Goal: Information Seeking & Learning: Find specific fact

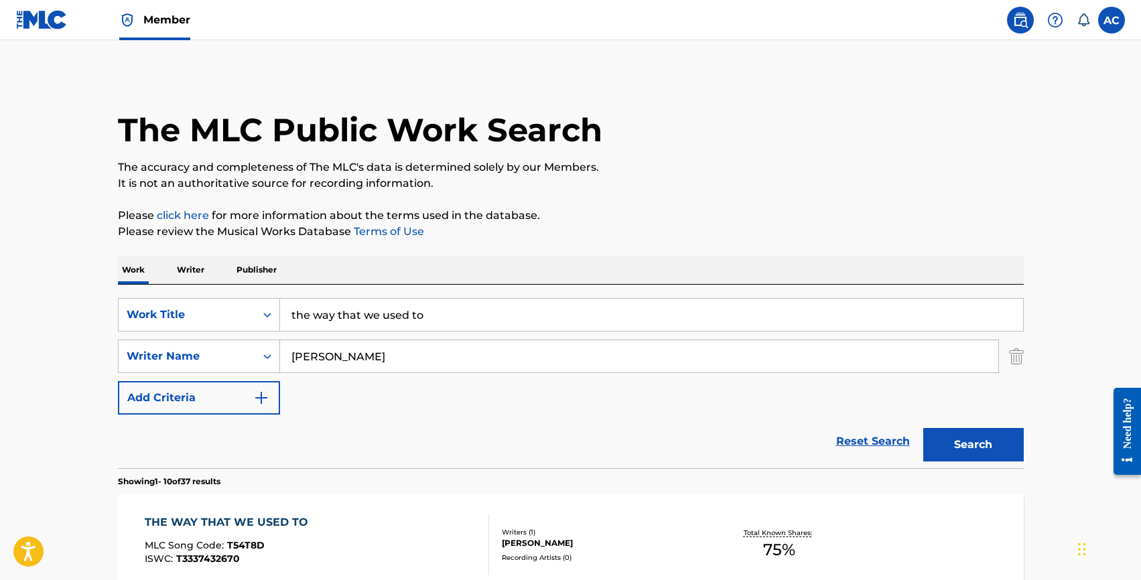
click at [319, 361] on input "nathan vandeusen" at bounding box center [639, 356] width 718 height 32
type input "antony tubbs"
click at [323, 322] on input "the way that we used to" at bounding box center [651, 315] width 743 height 32
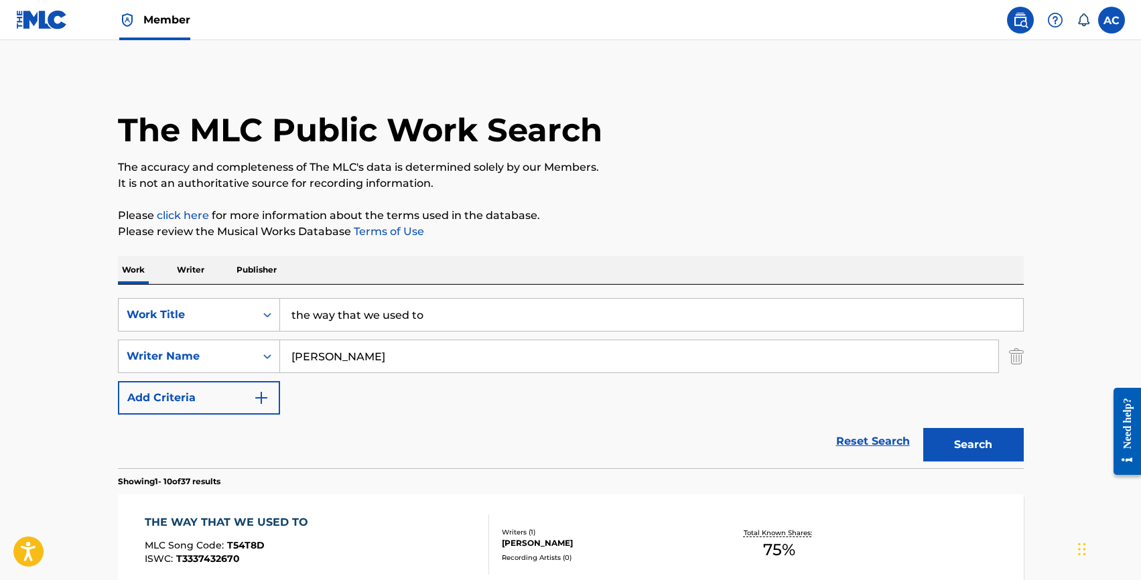
click at [323, 322] on input "the way that we used to" at bounding box center [651, 315] width 743 height 32
type input "i actually wanna die"
click at [923, 428] on button "Search" at bounding box center [973, 444] width 100 height 33
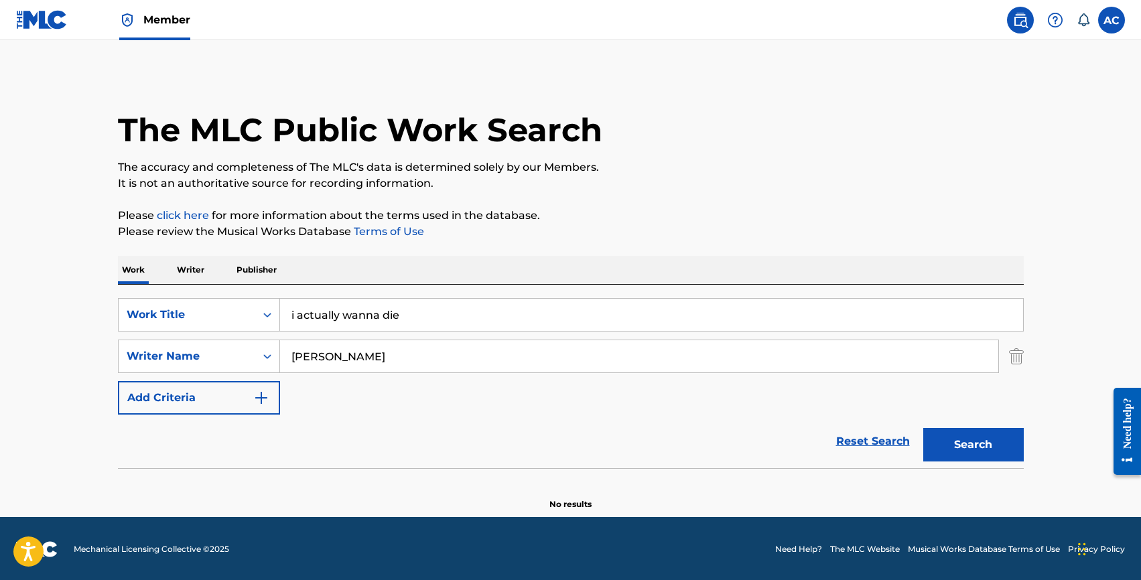
scroll to position [1, 0]
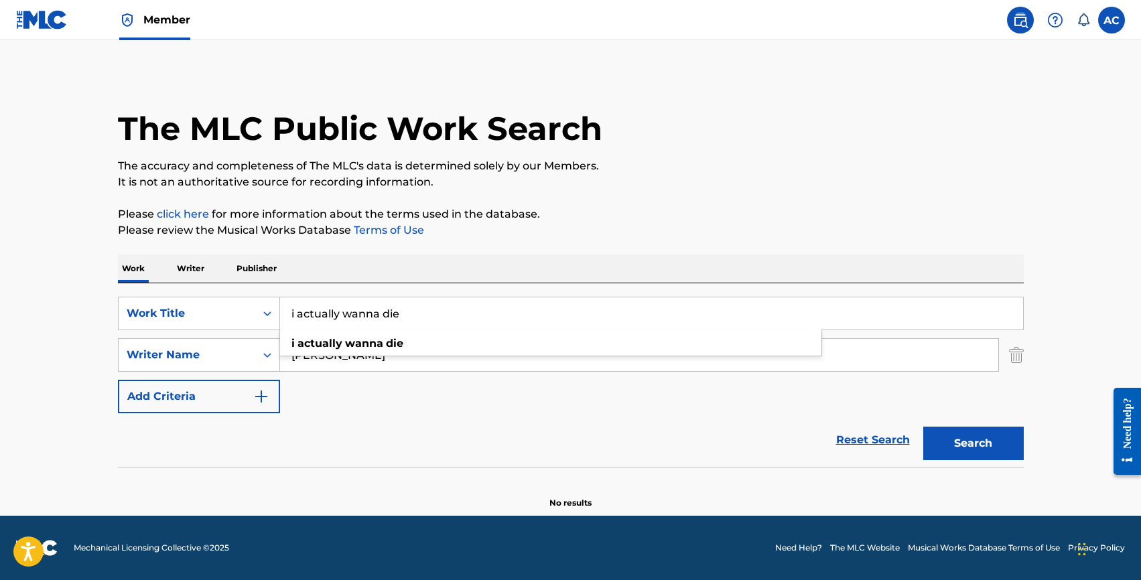
click at [320, 419] on div "Reset Search Search" at bounding box center [571, 440] width 906 height 54
click at [311, 360] on input "antony tubbs" at bounding box center [639, 355] width 718 height 32
type input "anthony tubbs"
click at [923, 427] on button "Search" at bounding box center [973, 443] width 100 height 33
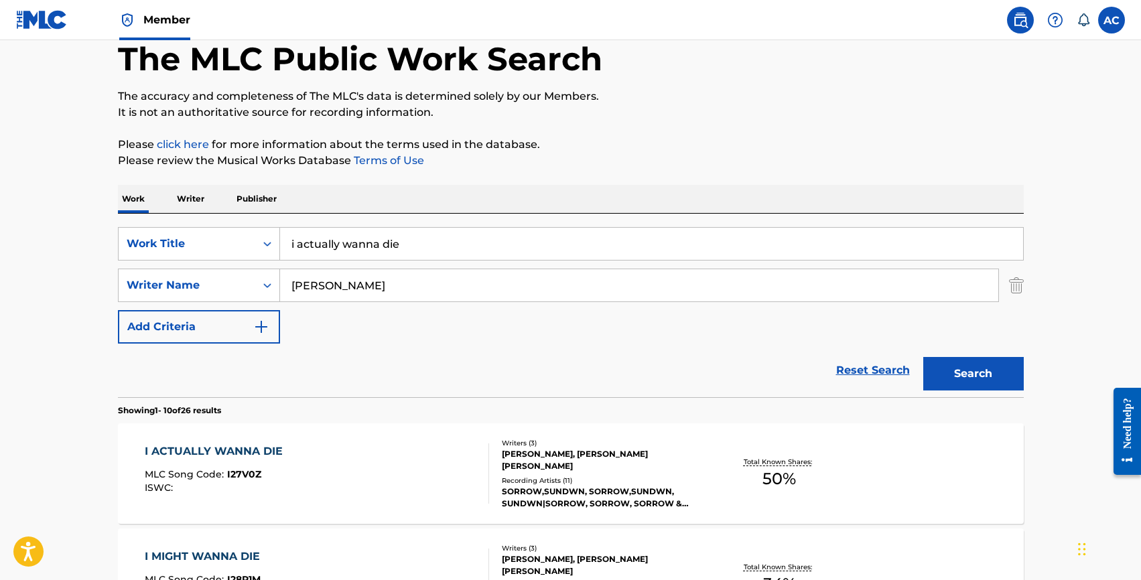
scroll to position [72, 0]
click at [226, 446] on div "I ACTUALLY WANNA DIE" at bounding box center [217, 451] width 145 height 16
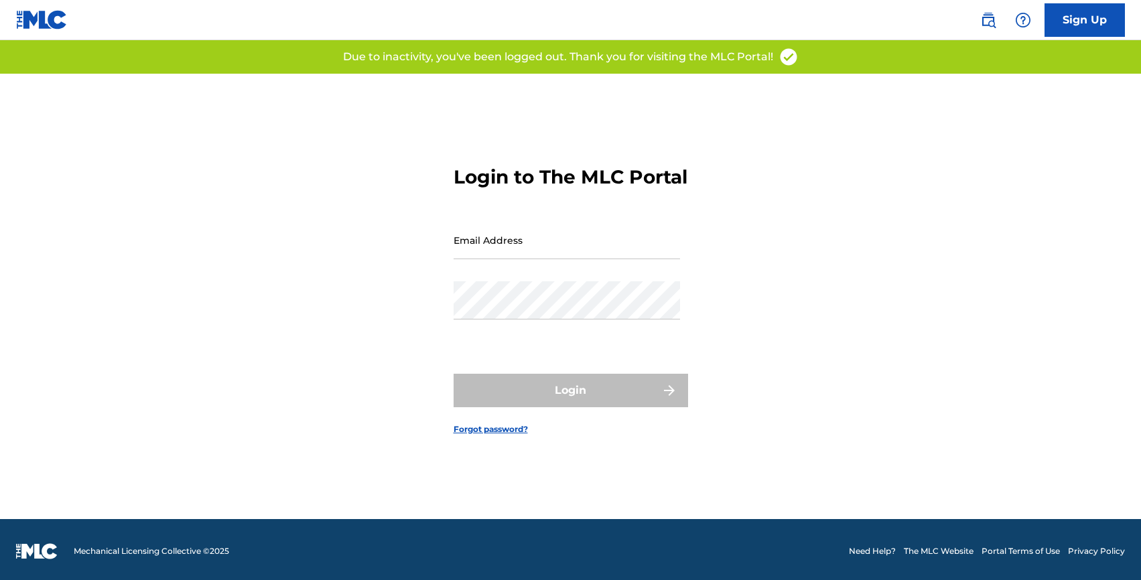
scroll to position [16, 0]
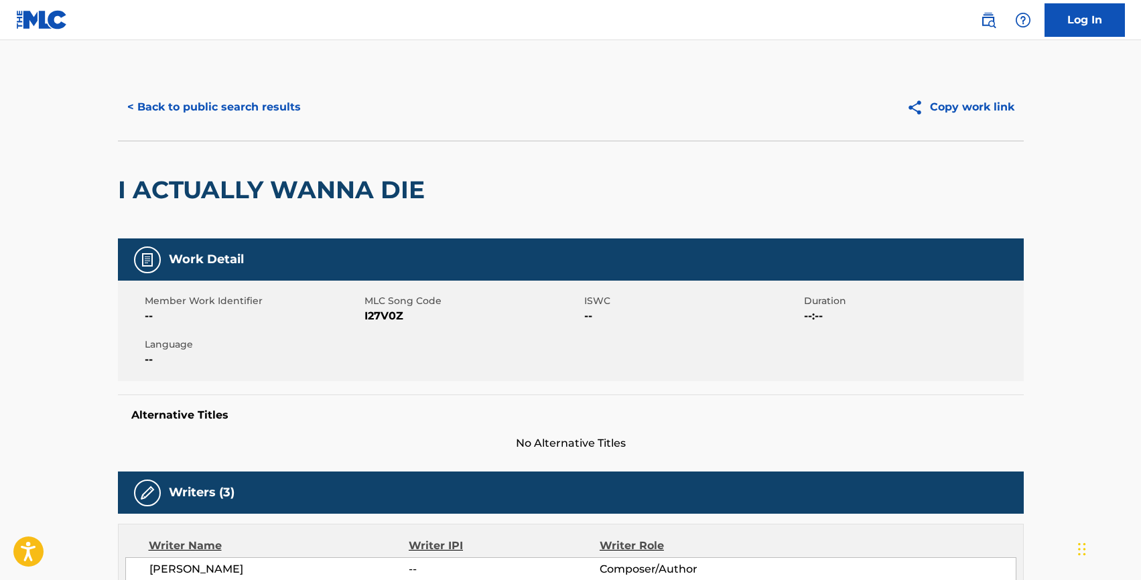
click at [192, 94] on button "< Back to public search results" at bounding box center [214, 106] width 192 height 33
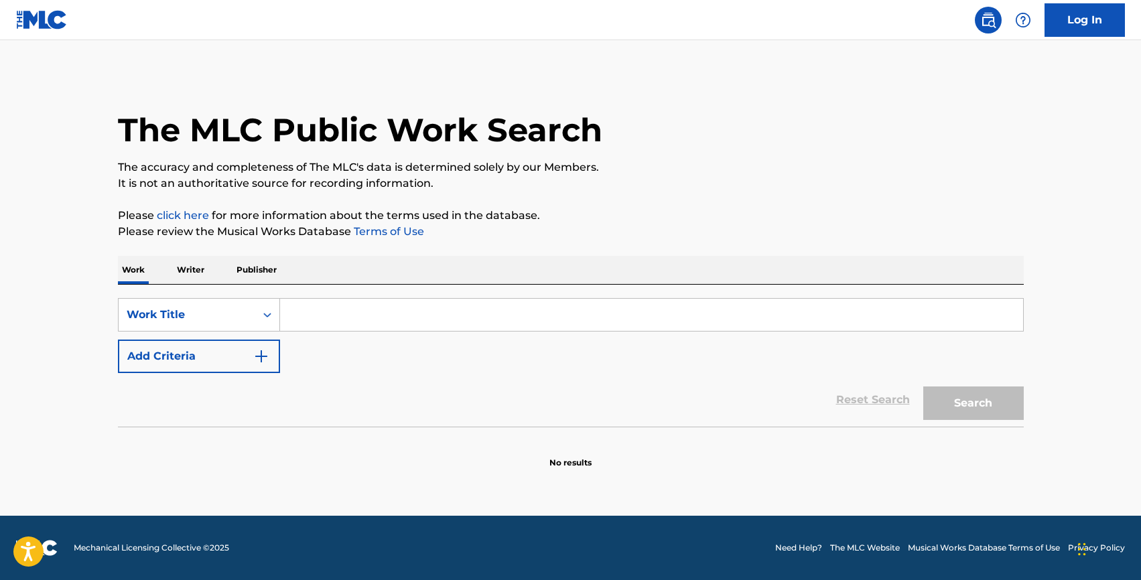
click at [334, 328] on input "Search Form" at bounding box center [651, 315] width 743 height 32
click at [199, 366] on button "Add Criteria" at bounding box center [199, 356] width 162 height 33
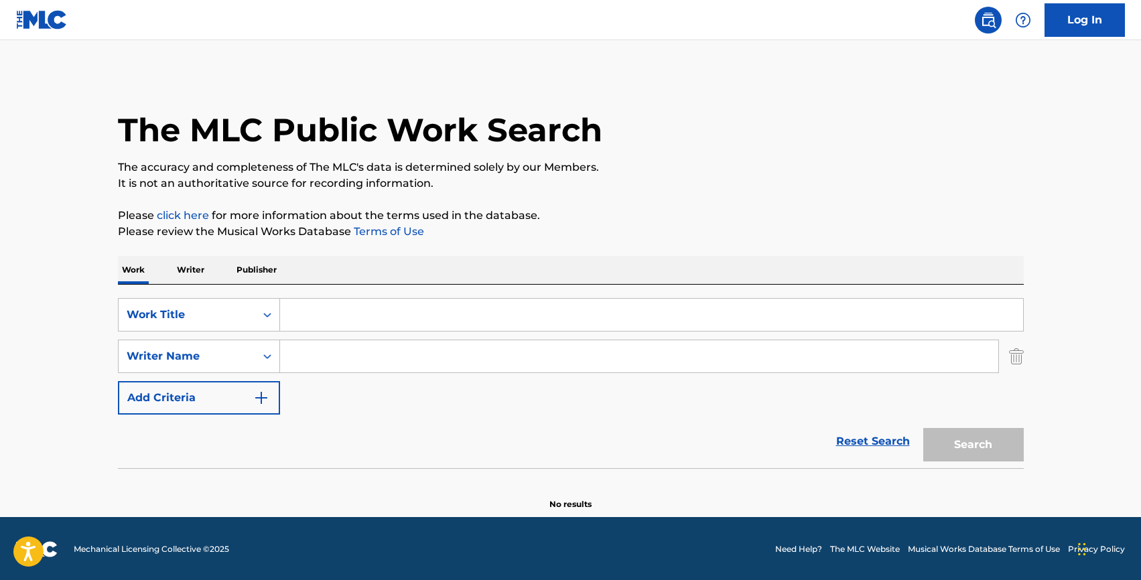
click at [303, 326] on input "Search Form" at bounding box center [651, 315] width 743 height 32
click at [182, 268] on p "Writer" at bounding box center [191, 270] width 36 height 28
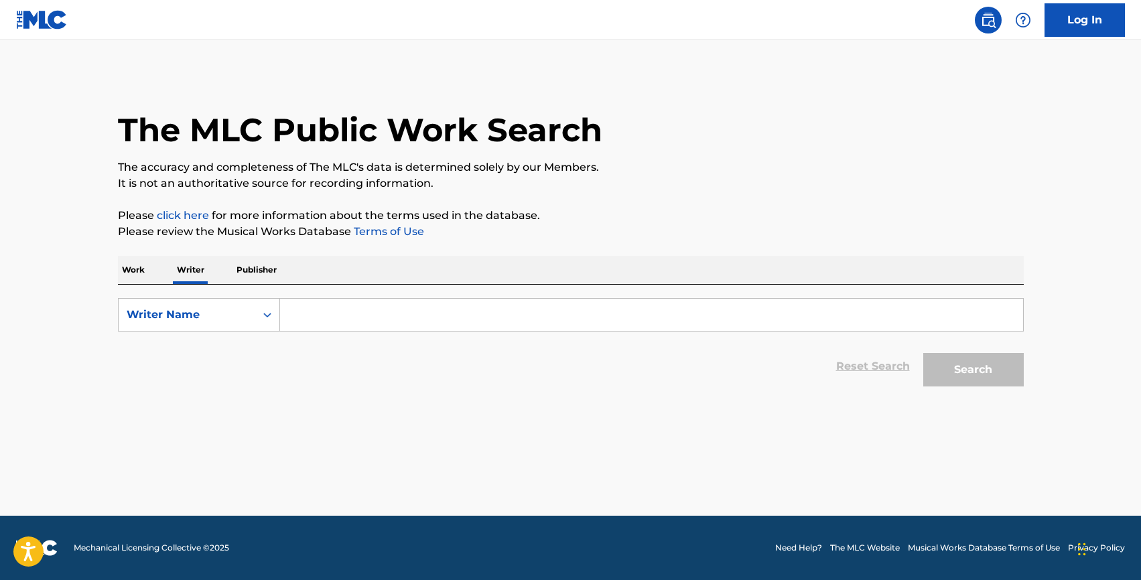
click at [341, 306] on input "Search Form" at bounding box center [651, 315] width 743 height 32
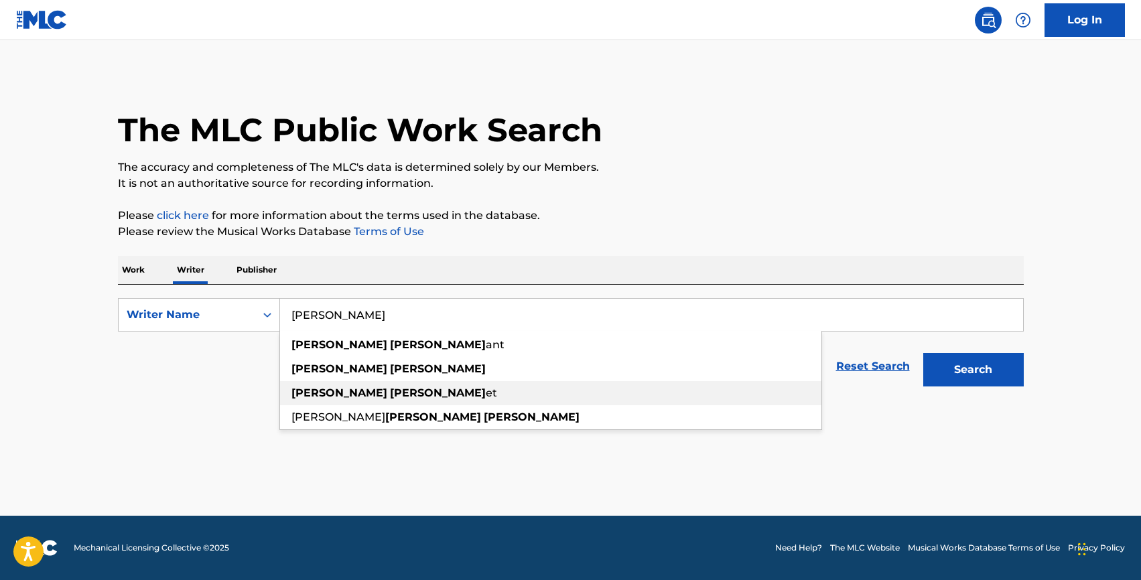
click at [355, 381] on div "[PERSON_NAME] et" at bounding box center [550, 393] width 541 height 24
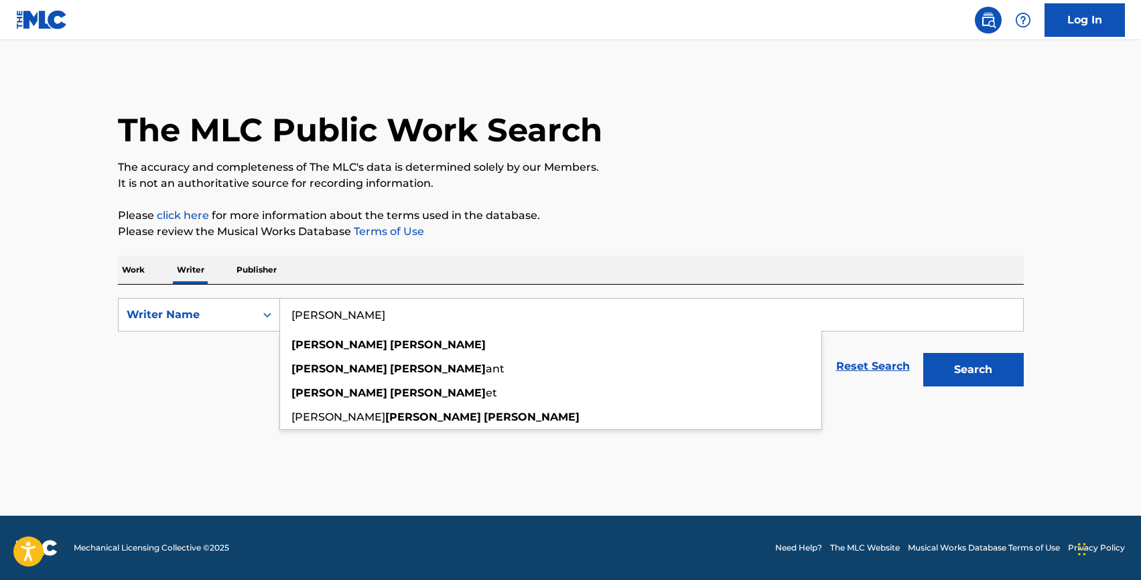
type input "[PERSON_NAME]"
click at [923, 353] on button "Search" at bounding box center [973, 369] width 100 height 33
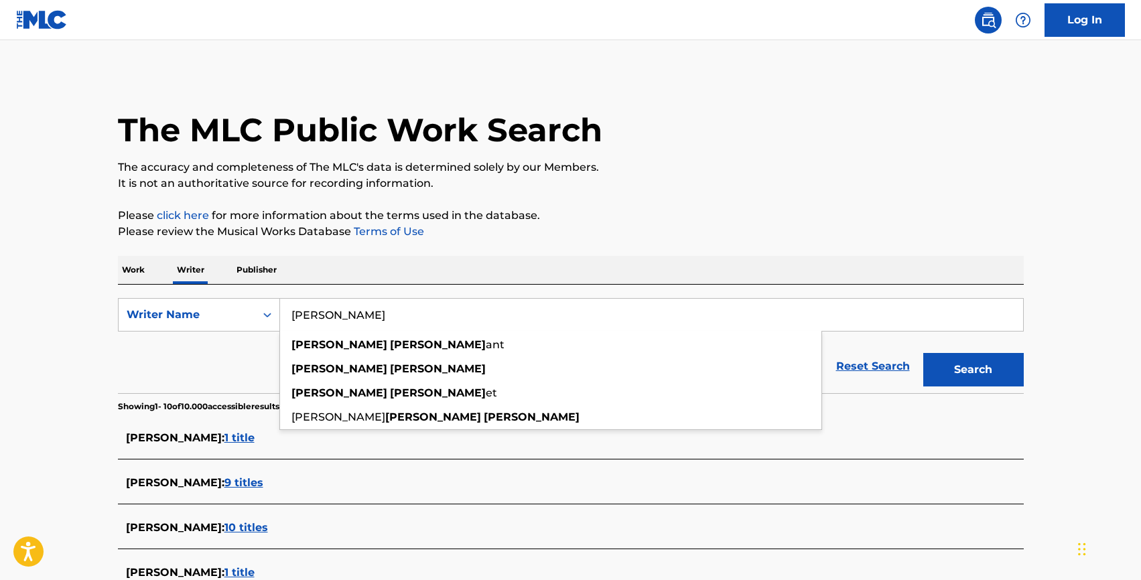
click at [227, 354] on div "Reset Search Search" at bounding box center [571, 367] width 906 height 54
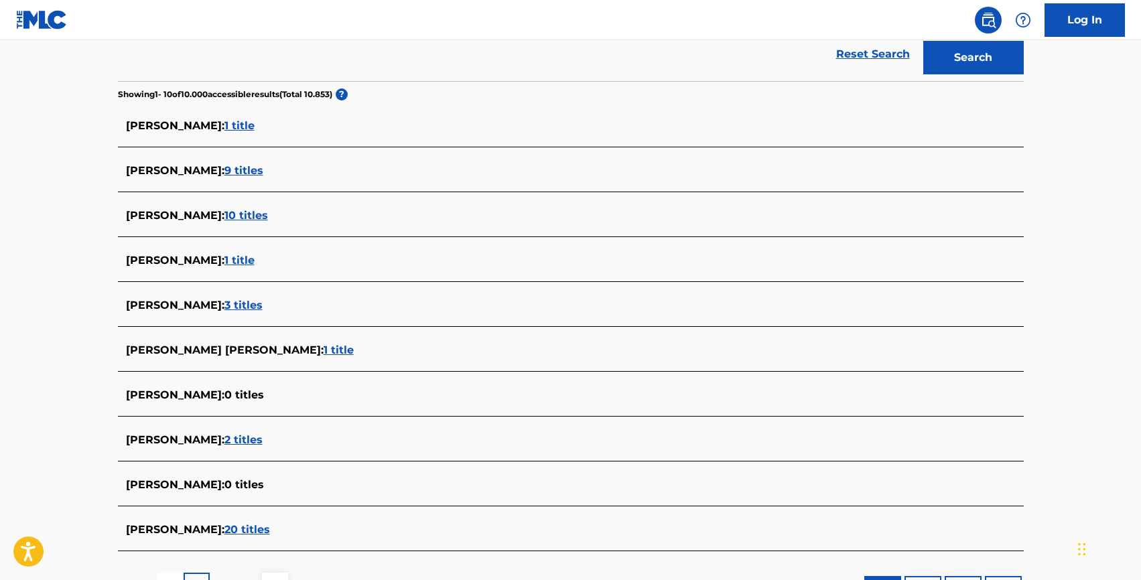
scroll to position [423, 0]
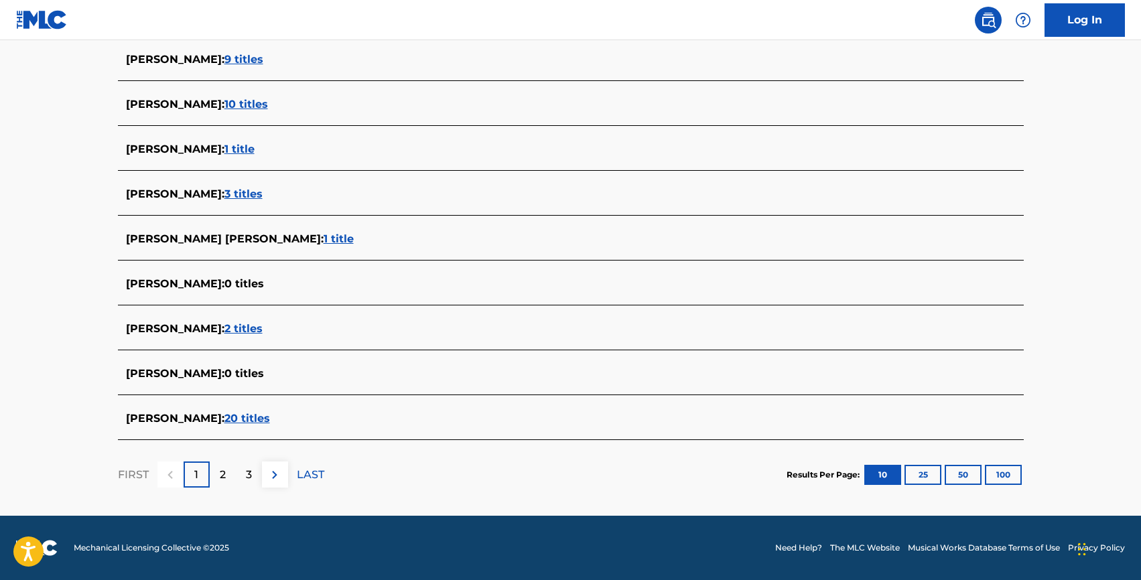
click at [224, 419] on span "20 titles" at bounding box center [247, 418] width 46 height 13
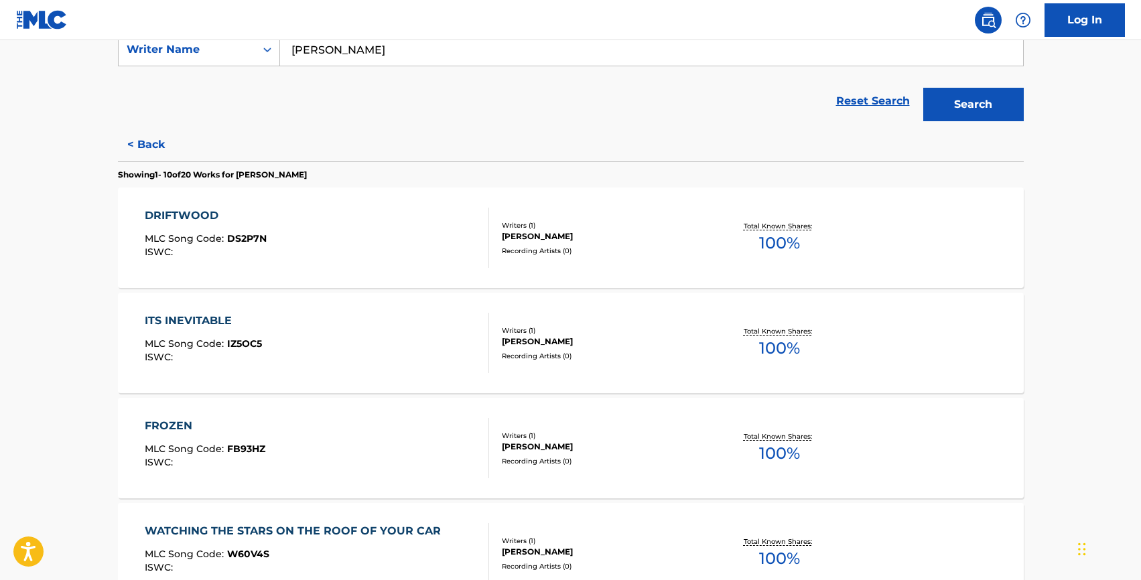
scroll to position [261, 0]
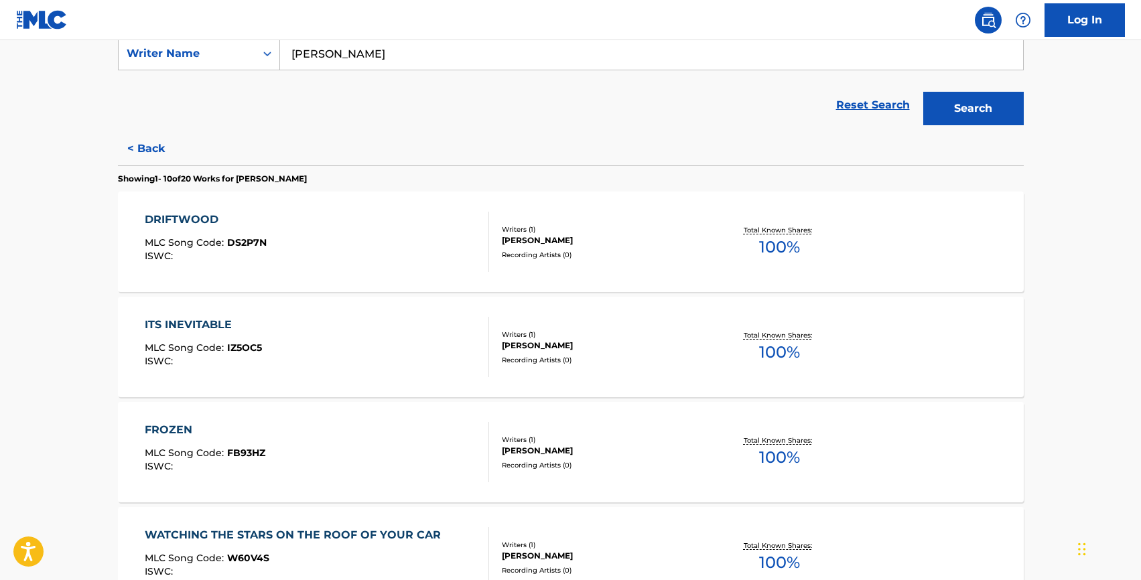
click at [163, 215] on div "DRIFTWOOD" at bounding box center [206, 220] width 122 height 16
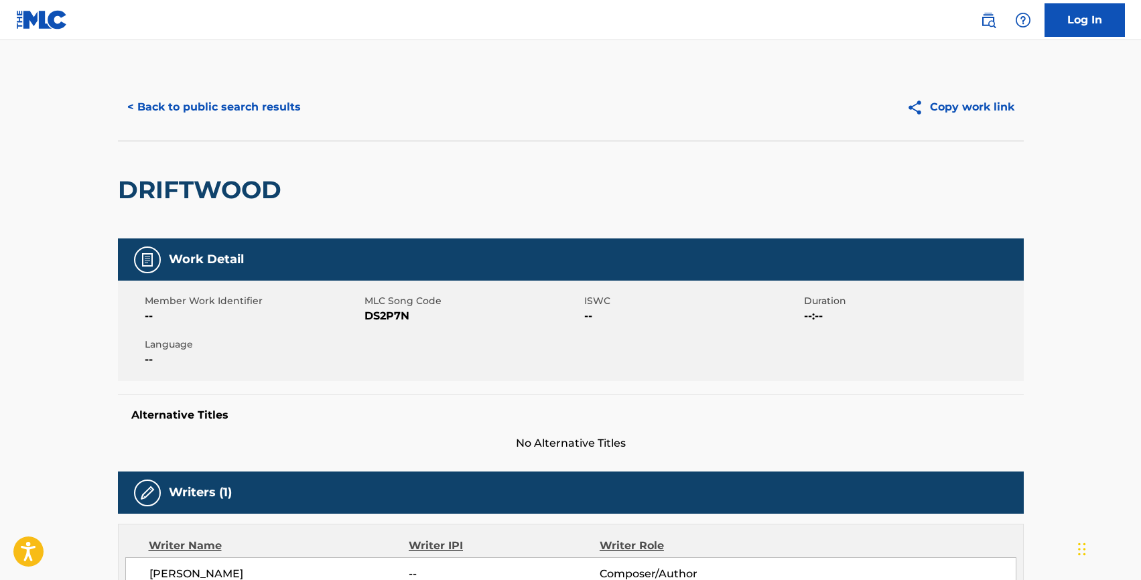
click at [188, 105] on button "< Back to public search results" at bounding box center [214, 106] width 192 height 33
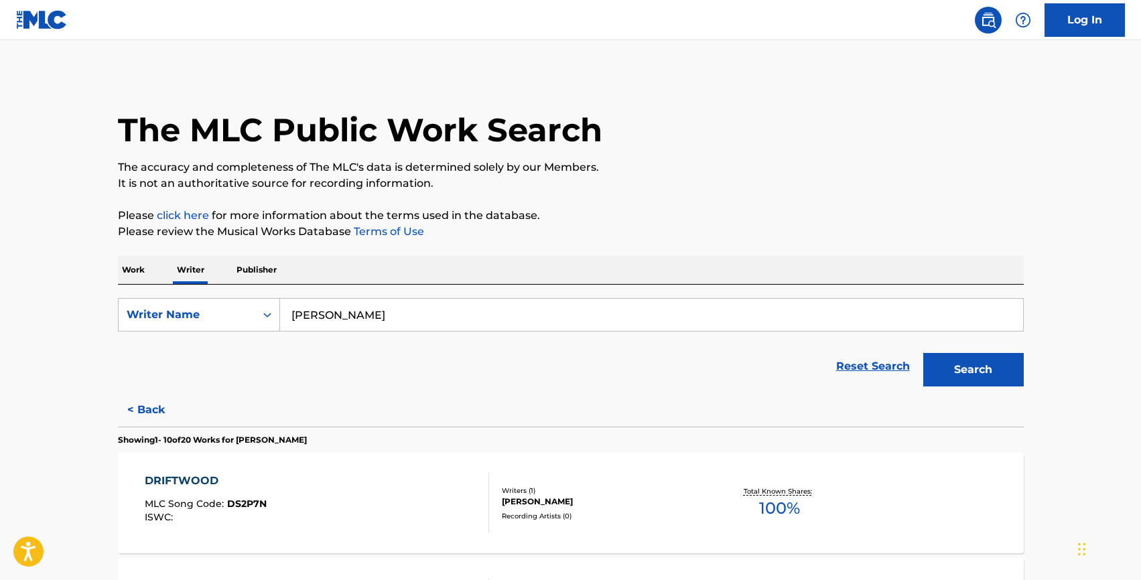
click at [346, 301] on input "[PERSON_NAME]" at bounding box center [651, 315] width 743 height 32
type input "[PERSON_NAME] [PERSON_NAME]"
click at [923, 353] on button "Search" at bounding box center [973, 369] width 100 height 33
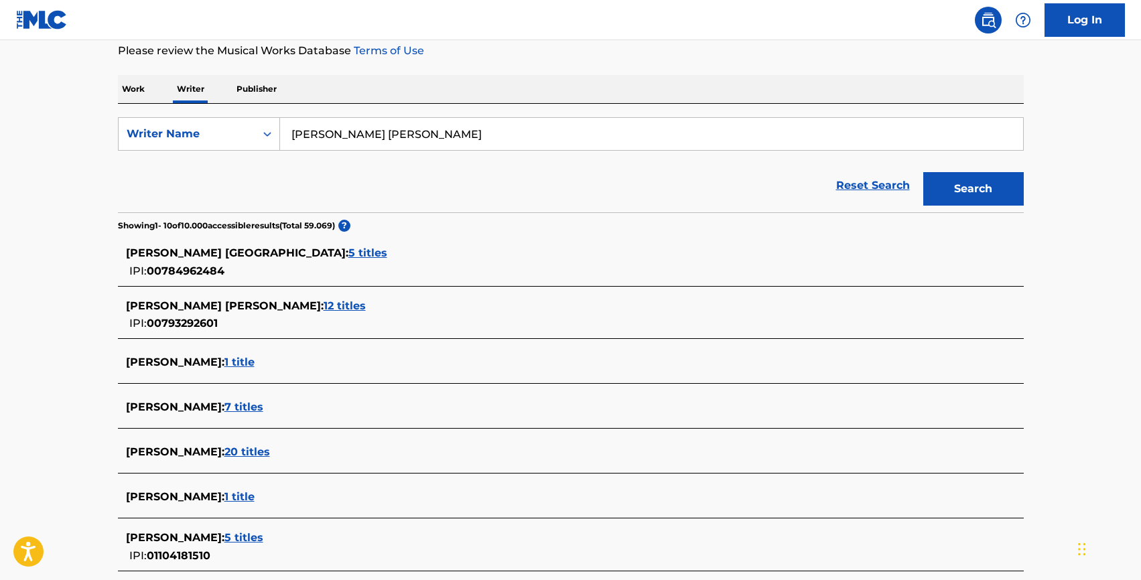
scroll to position [454, 0]
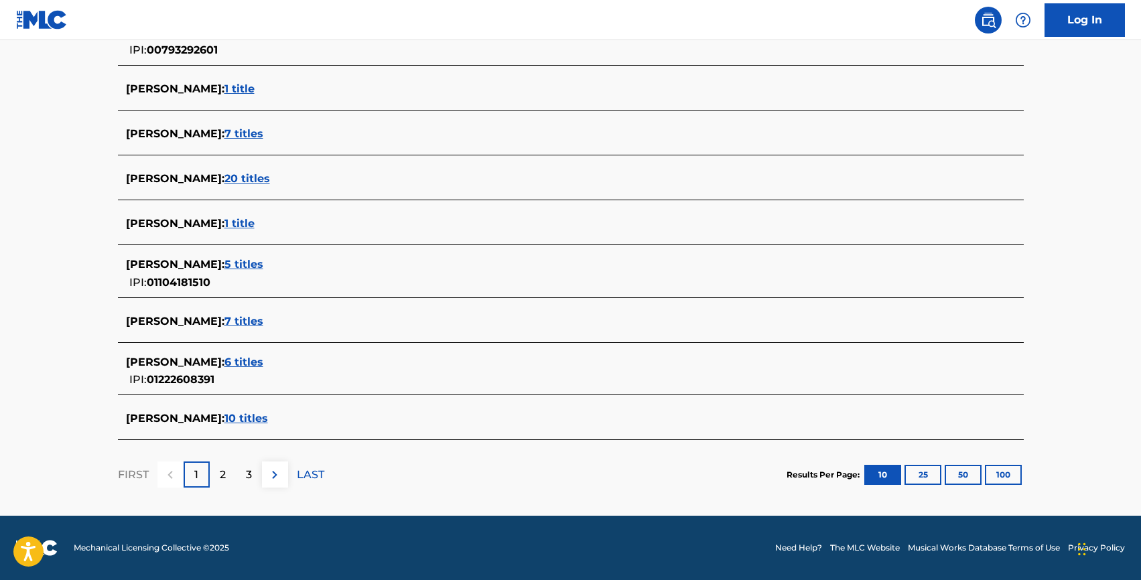
click at [255, 360] on span "6 titles" at bounding box center [243, 362] width 39 height 13
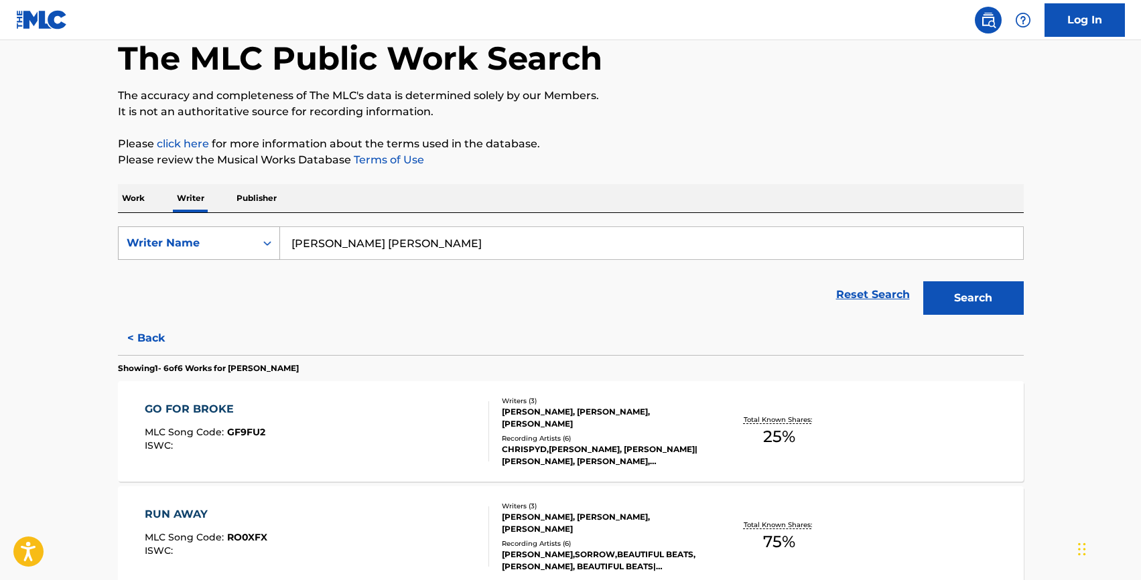
scroll to position [0, 0]
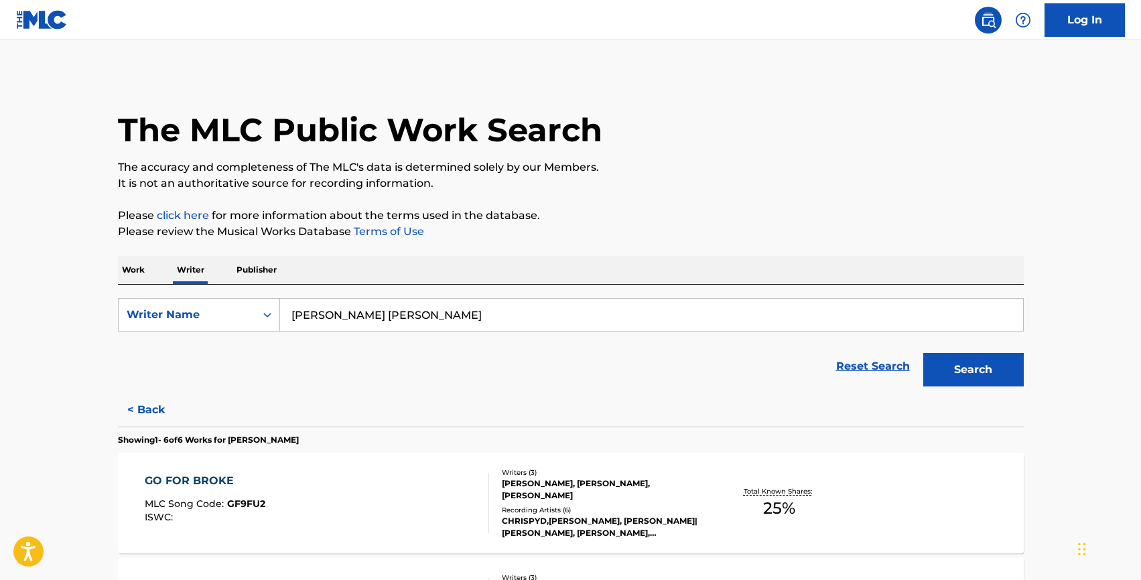
click at [142, 267] on p "Work" at bounding box center [133, 270] width 31 height 28
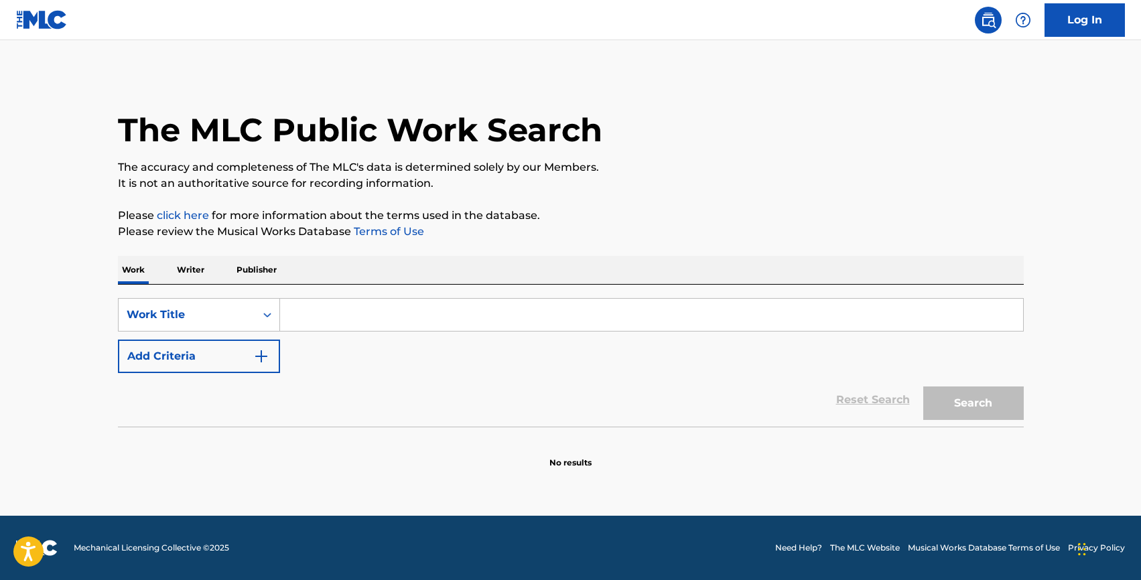
click at [340, 320] on input "Search Form" at bounding box center [651, 315] width 743 height 32
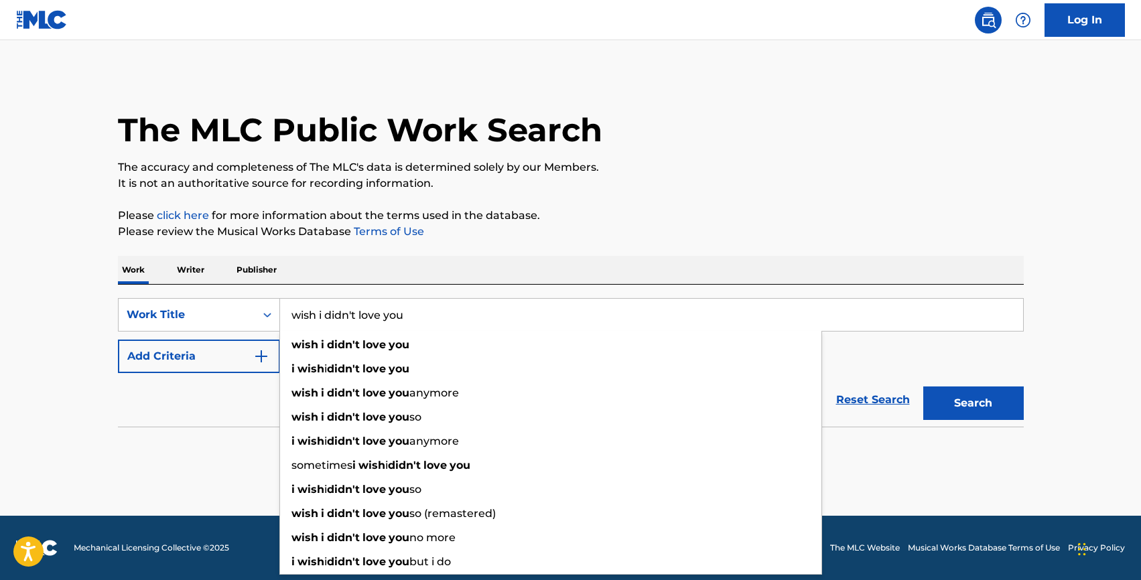
type input "wish i didn't love you"
click at [182, 386] on div "Reset Search Search" at bounding box center [571, 400] width 906 height 54
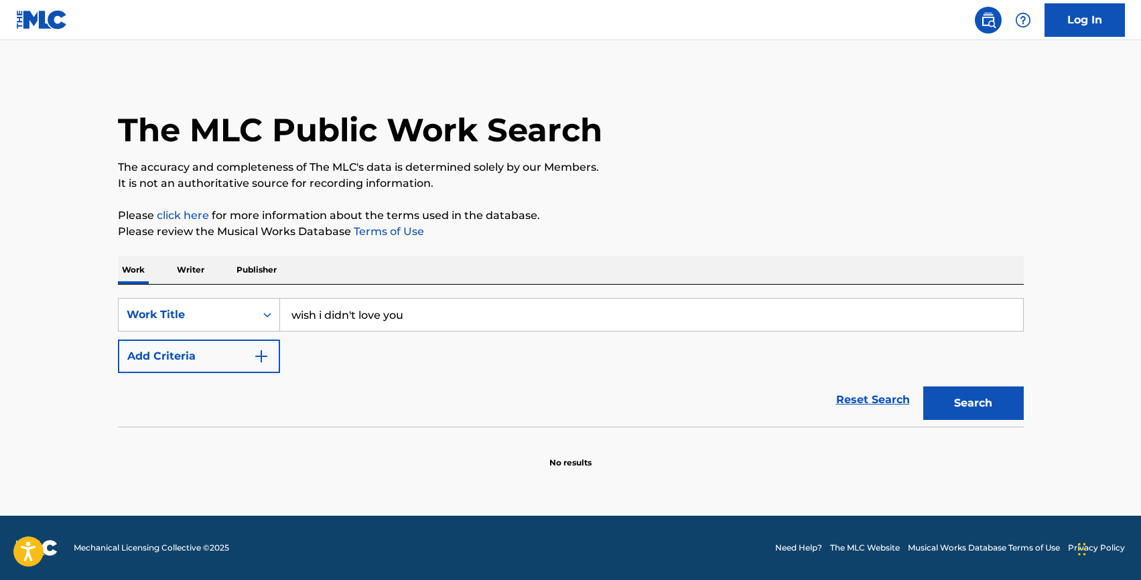
click at [184, 364] on button "Add Criteria" at bounding box center [199, 356] width 162 height 33
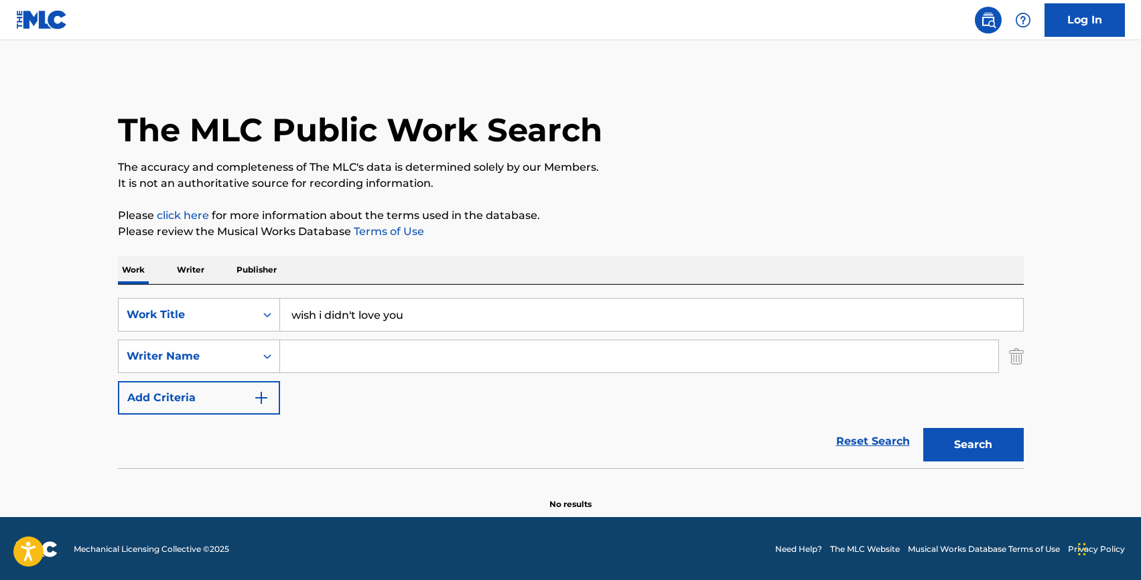
click at [362, 363] on input "Search Form" at bounding box center [639, 356] width 718 height 32
type input "[PERSON_NAME]"
click at [923, 428] on button "Search" at bounding box center [973, 444] width 100 height 33
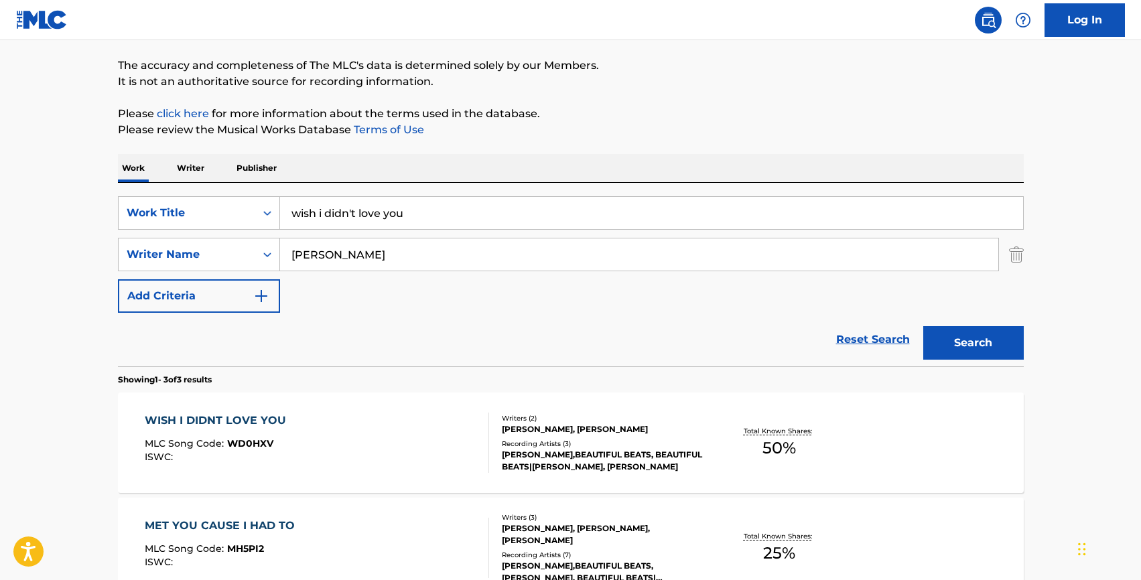
scroll to position [109, 0]
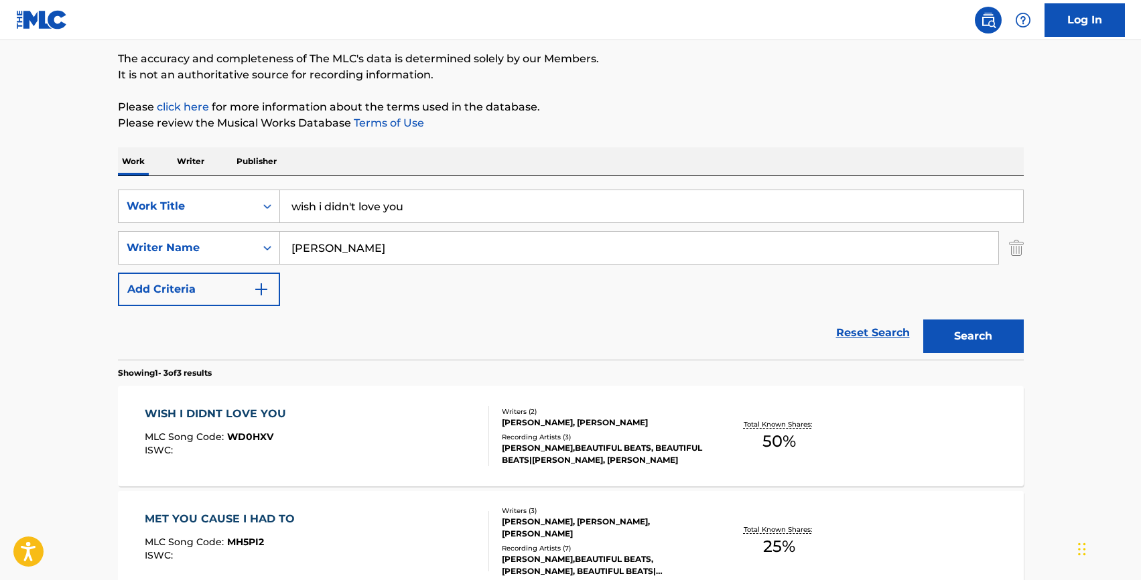
click at [214, 414] on div "WISH I DIDNT LOVE YOU" at bounding box center [219, 414] width 148 height 16
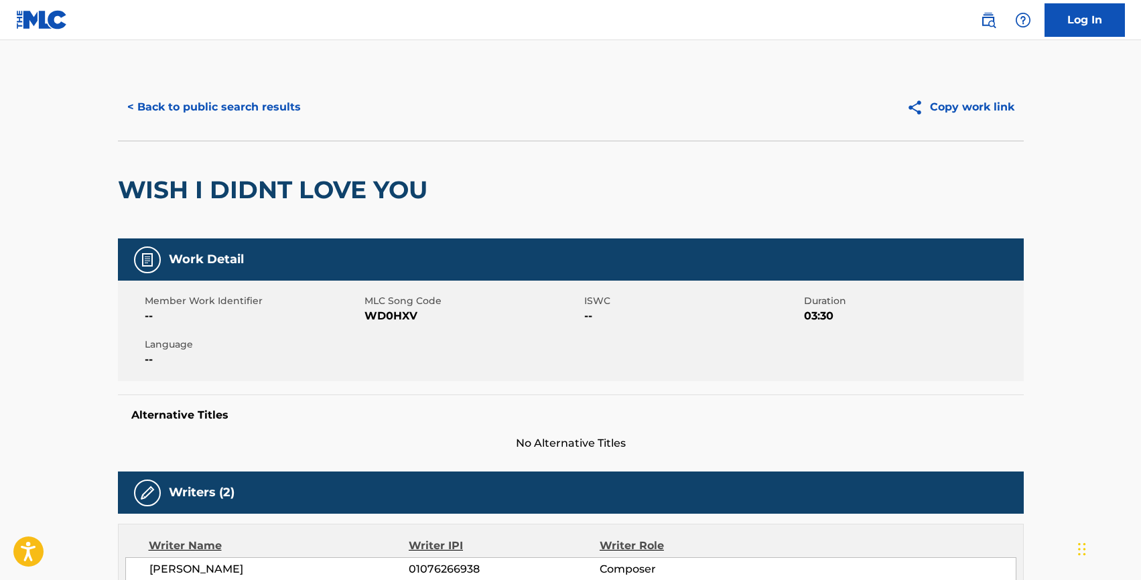
click at [214, 105] on button "< Back to public search results" at bounding box center [214, 106] width 192 height 33
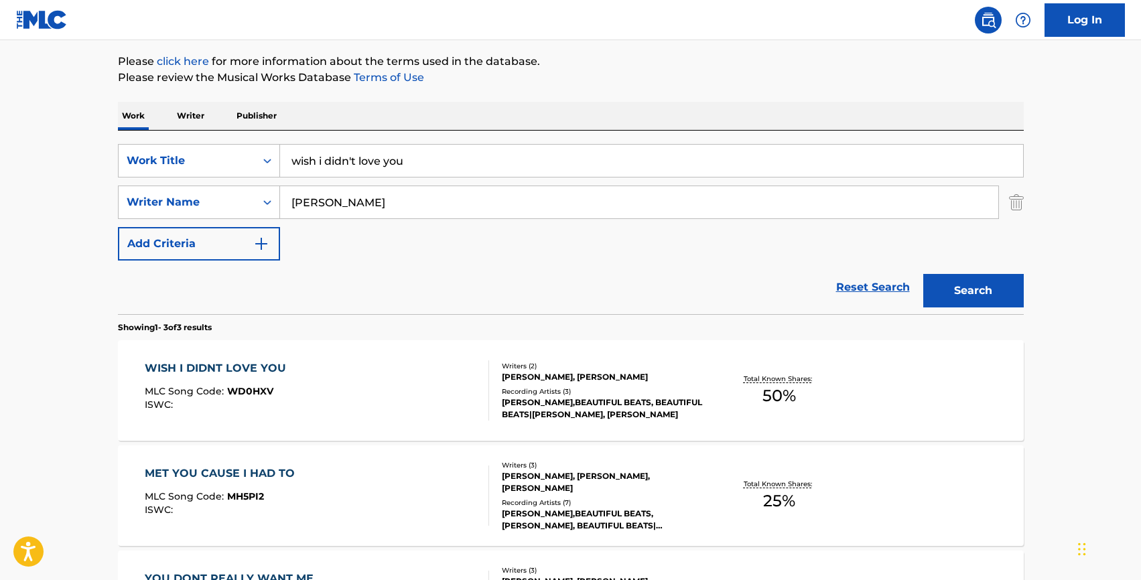
scroll to position [160, 0]
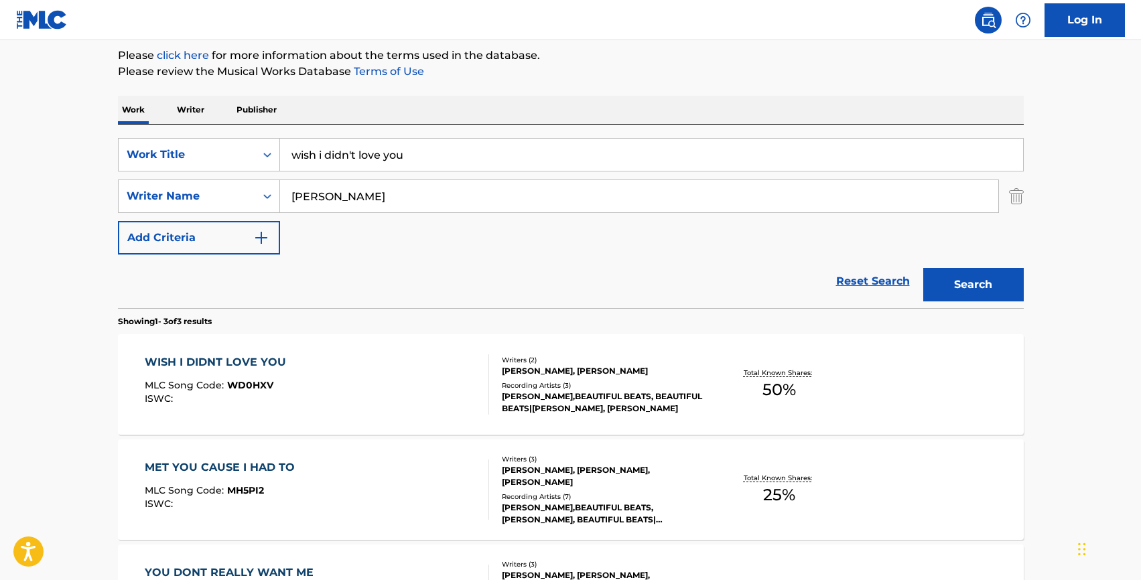
click at [213, 470] on div "MET YOU CAUSE I HAD TO" at bounding box center [223, 468] width 157 height 16
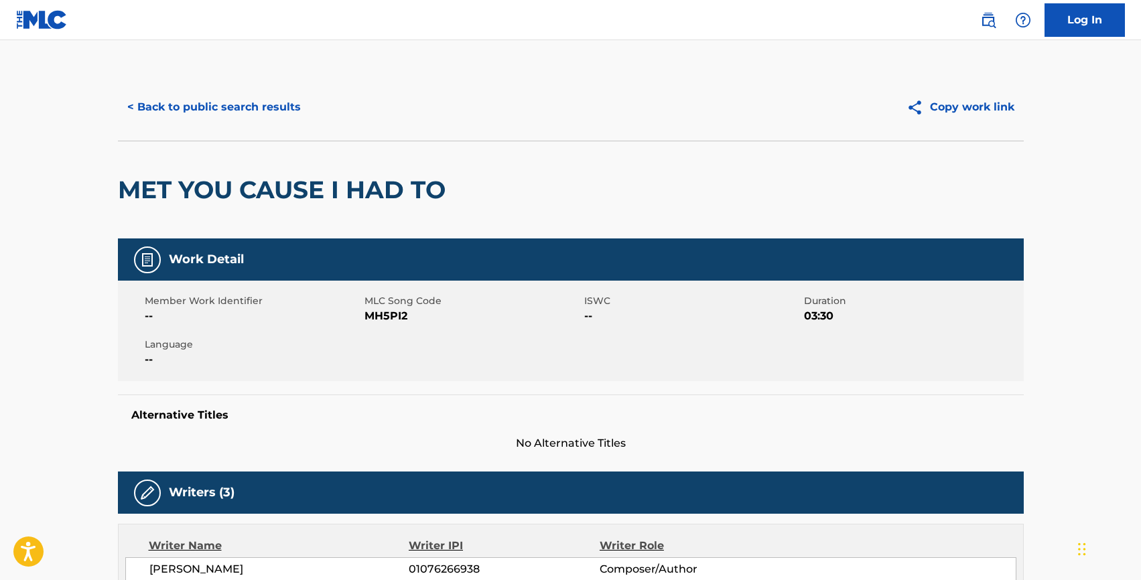
click at [166, 119] on button "< Back to public search results" at bounding box center [214, 106] width 192 height 33
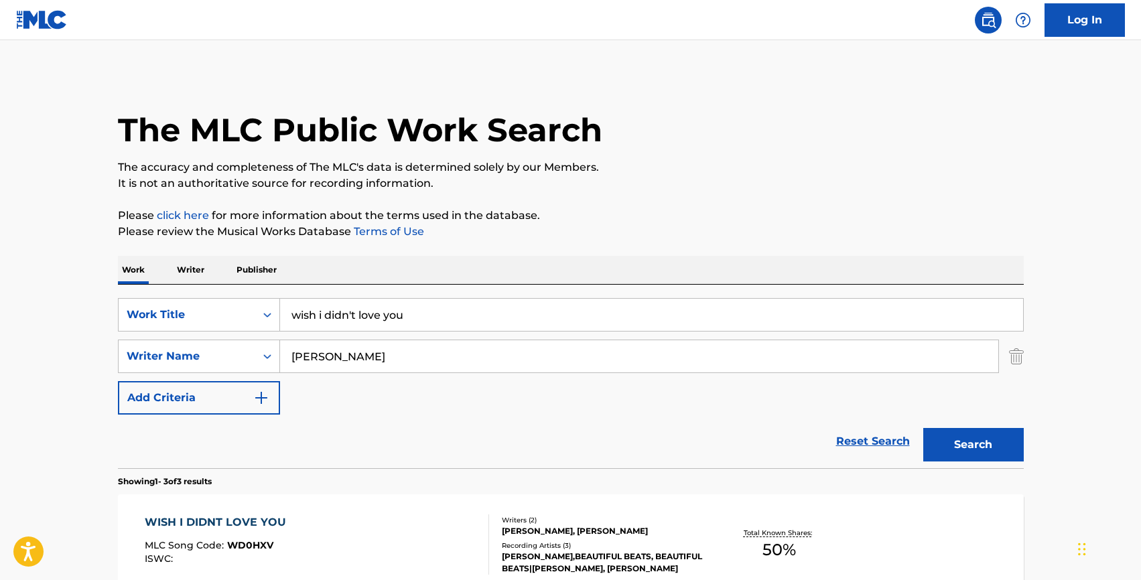
scroll to position [160, 0]
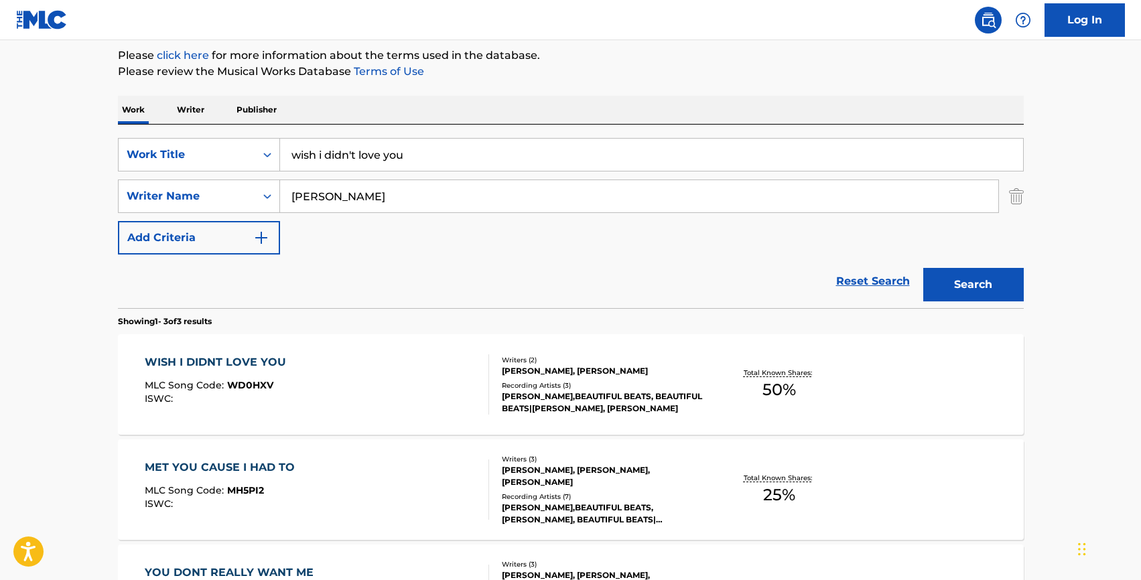
click at [331, 201] on input "[PERSON_NAME]" at bounding box center [639, 196] width 718 height 32
type input "[PERSON_NAME] [PERSON_NAME]"
click at [923, 268] on button "Search" at bounding box center [973, 284] width 100 height 33
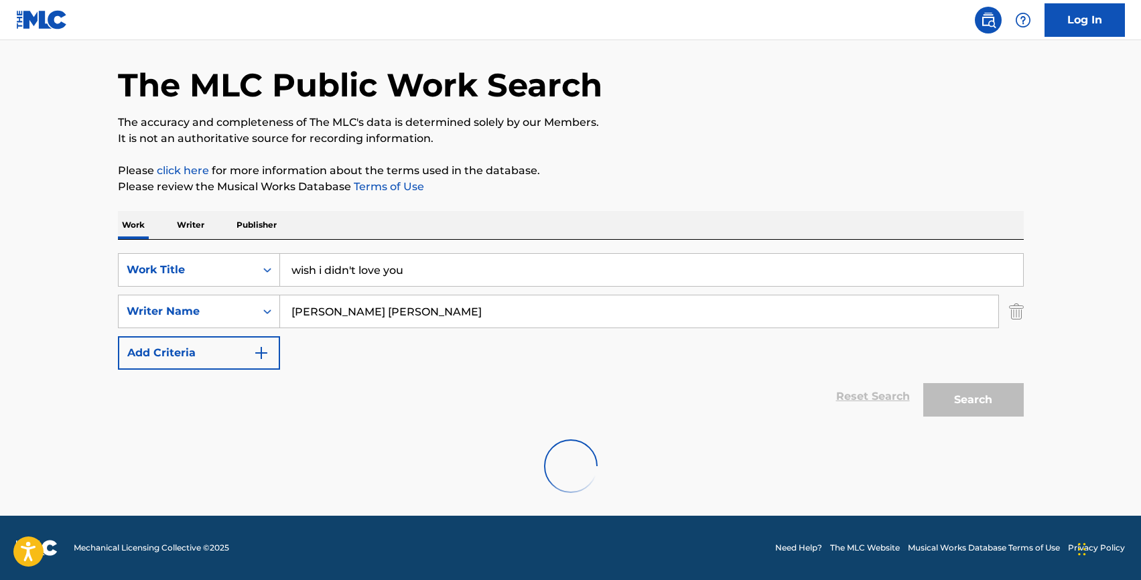
scroll to position [1, 0]
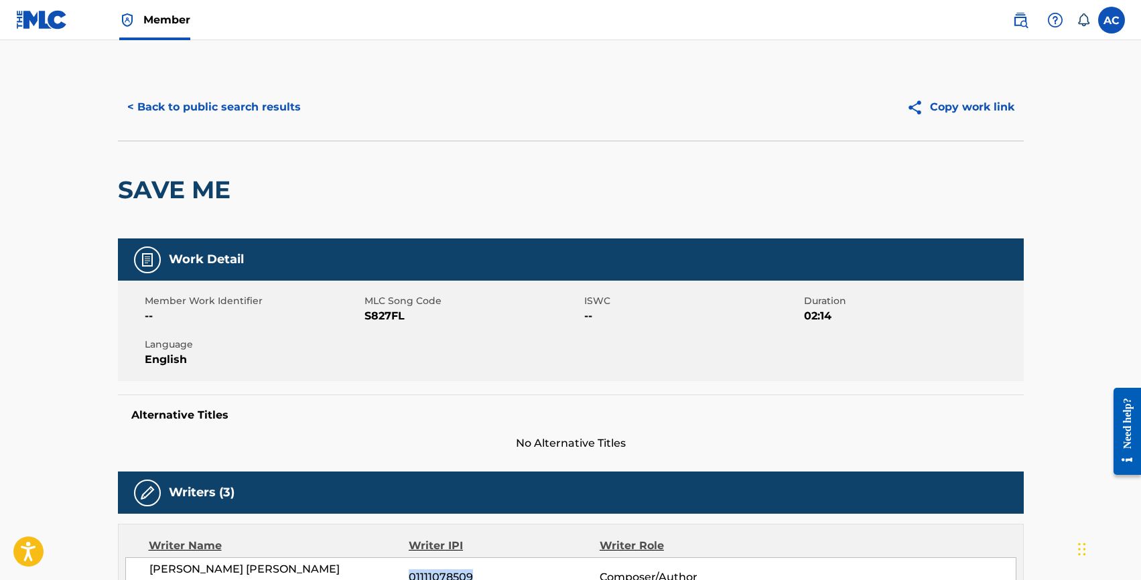
click at [161, 97] on button "< Back to public search results" at bounding box center [214, 106] width 192 height 33
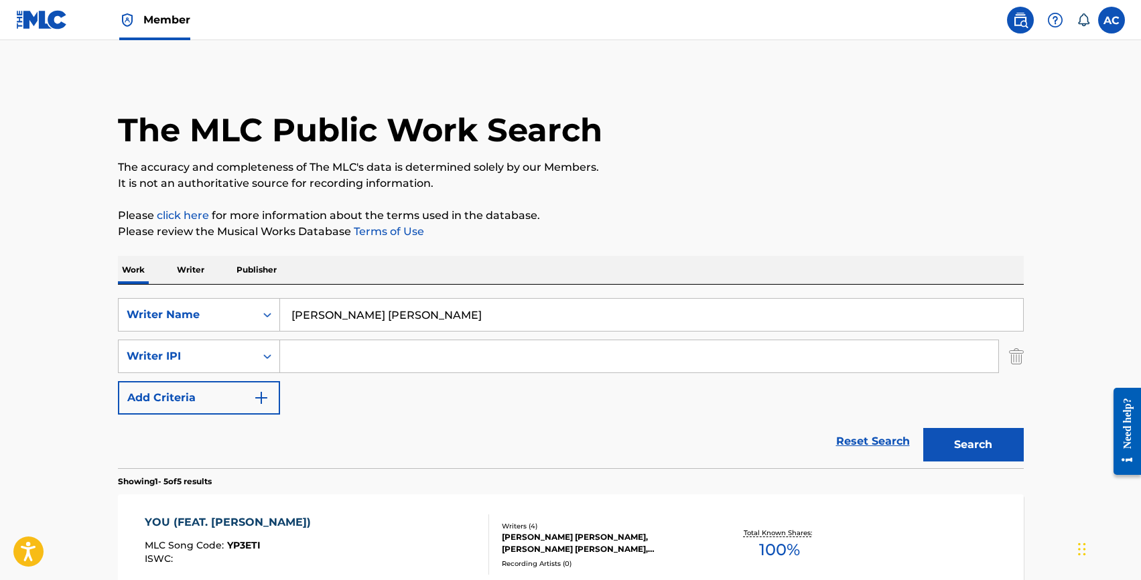
click at [356, 312] on input "garcía eduardo josé barrios" at bounding box center [651, 315] width 743 height 32
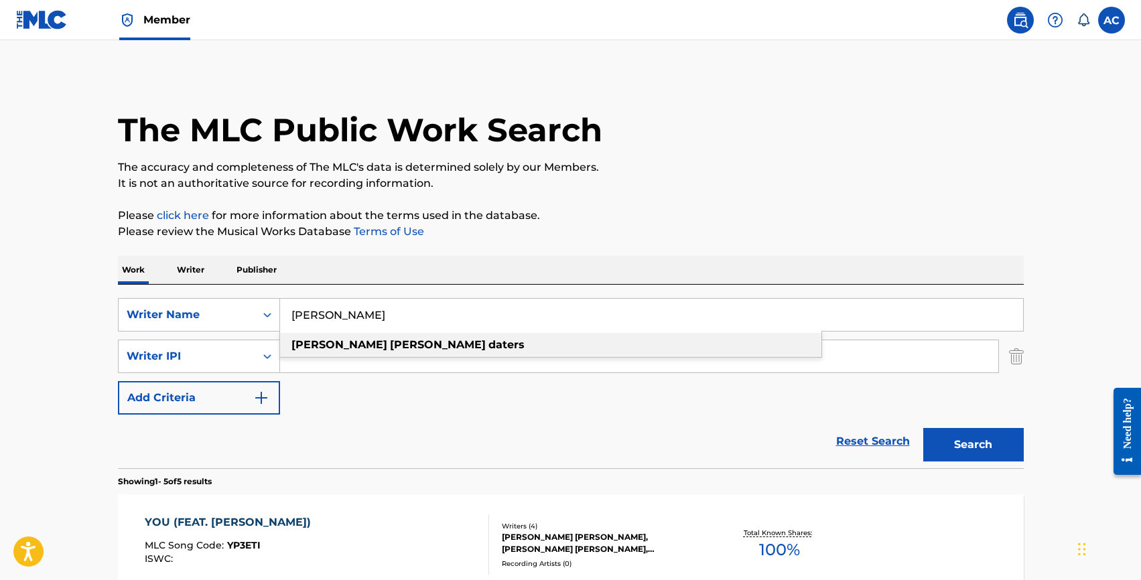
type input "jonathan william daters"
click at [390, 347] on strong "william" at bounding box center [438, 344] width 96 height 13
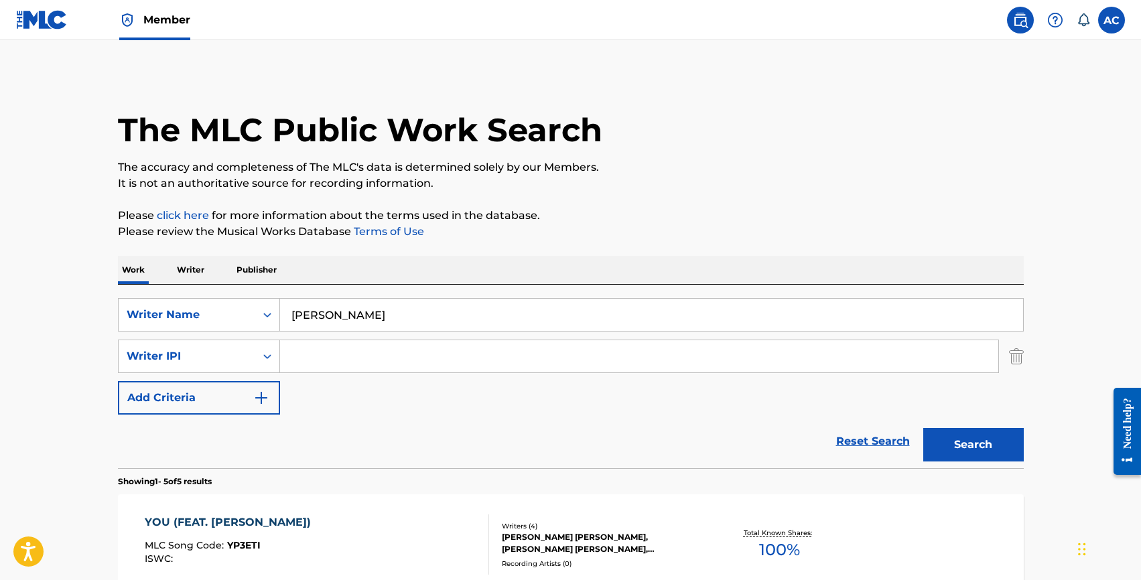
click at [987, 441] on button "Search" at bounding box center [973, 444] width 100 height 33
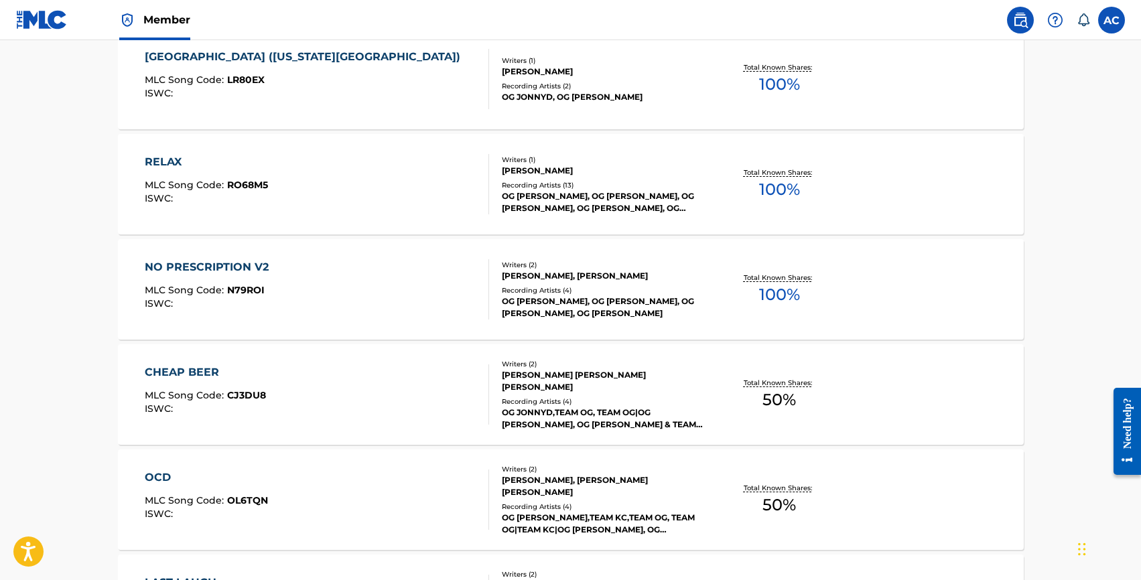
scroll to position [1011, 0]
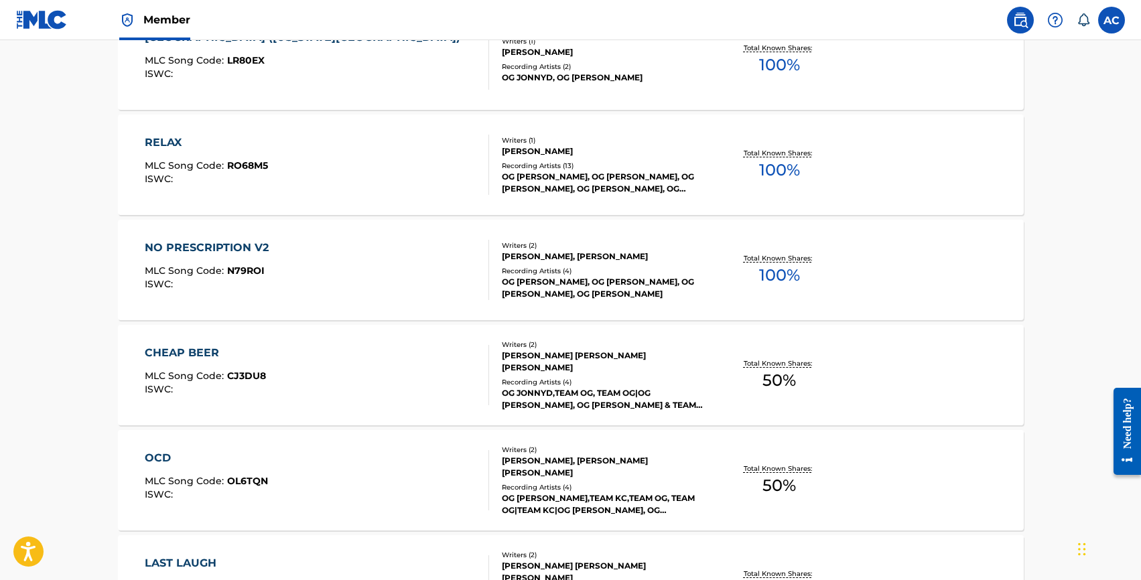
click at [246, 248] on div "NO PRESCRIPTION V2" at bounding box center [210, 248] width 131 height 16
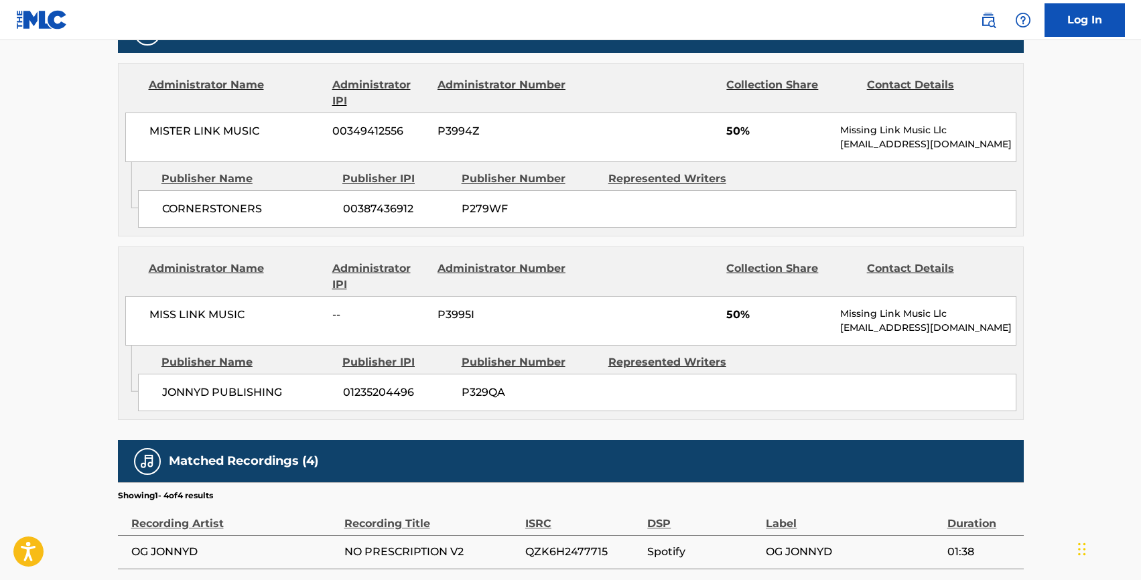
scroll to position [687, 0]
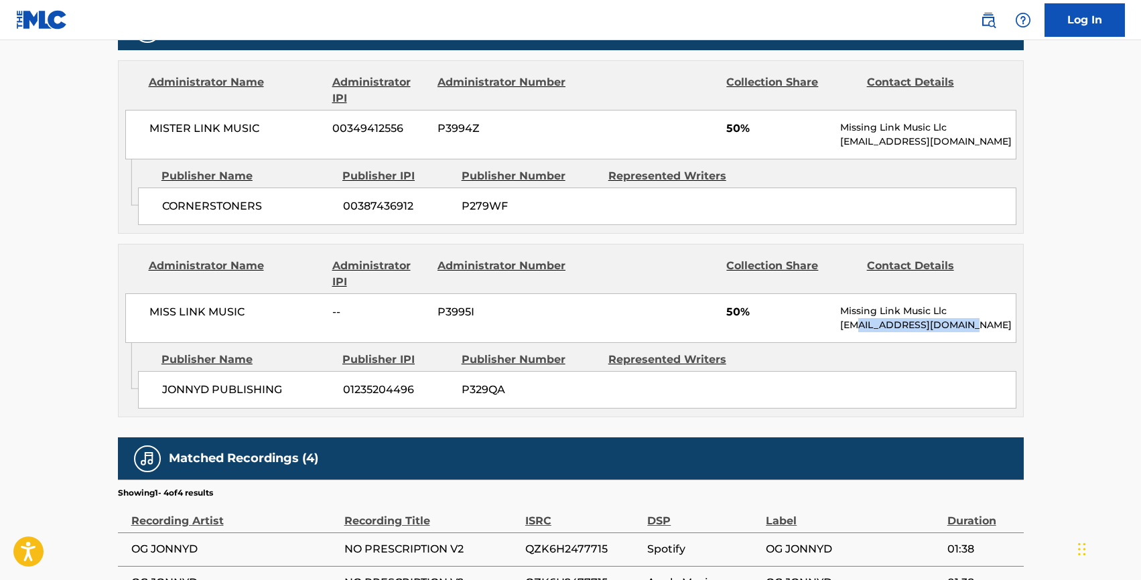
drag, startPoint x: 859, startPoint y: 322, endPoint x: 999, endPoint y: 334, distance: 140.6
click at [1001, 334] on div "MISS LINK MUSIC -- P3995I 50% Missing Link Music Llc [EMAIL_ADDRESS][DOMAIN_NAM…" at bounding box center [570, 318] width 891 height 50
copy p "[DOMAIN_NAME]"
